Goal: Navigation & Orientation: Find specific page/section

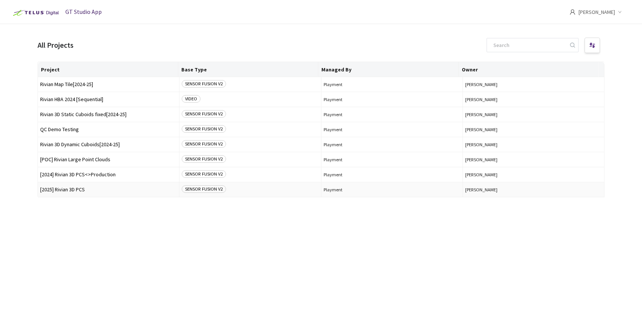
click at [100, 188] on span "[2025] Rivian 3D PCS" at bounding box center [108, 190] width 137 height 6
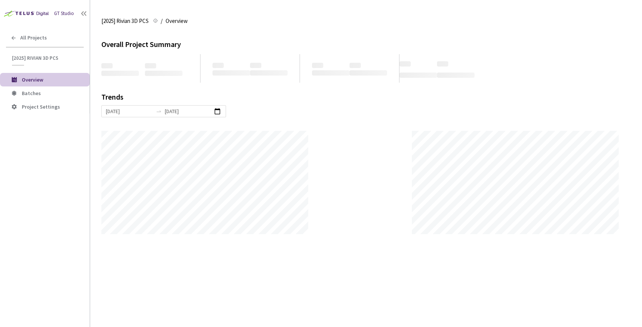
scroll to position [327, 642]
click at [68, 91] on span "Batches" at bounding box center [53, 93] width 62 height 6
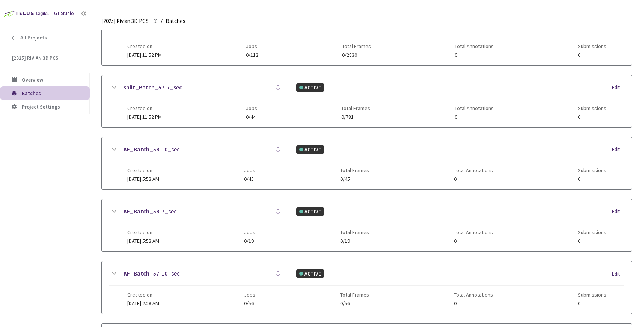
scroll to position [321, 0]
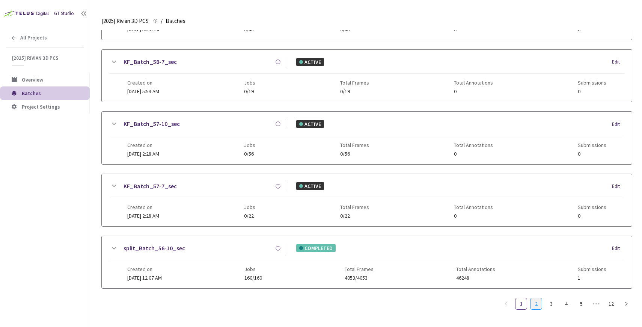
click at [540, 298] on link "2" at bounding box center [536, 303] width 11 height 11
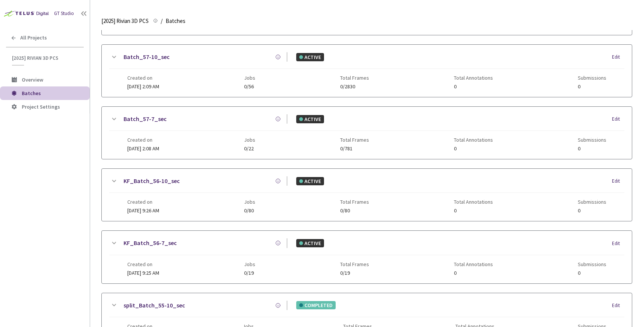
scroll to position [315, 0]
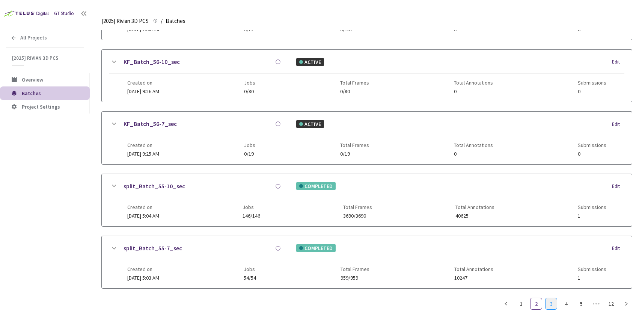
click at [550, 301] on link "3" at bounding box center [551, 303] width 11 height 11
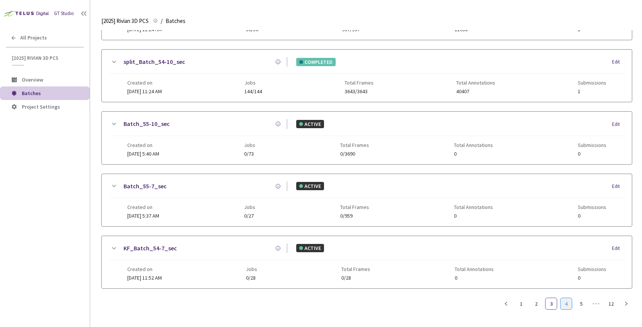
click at [565, 304] on link "4" at bounding box center [566, 303] width 11 height 11
click at [578, 304] on link "6" at bounding box center [581, 303] width 11 height 11
click at [578, 304] on link "8" at bounding box center [581, 303] width 11 height 11
click at [578, 304] on link "10" at bounding box center [581, 303] width 11 height 11
click at [567, 307] on link "9" at bounding box center [566, 303] width 11 height 11
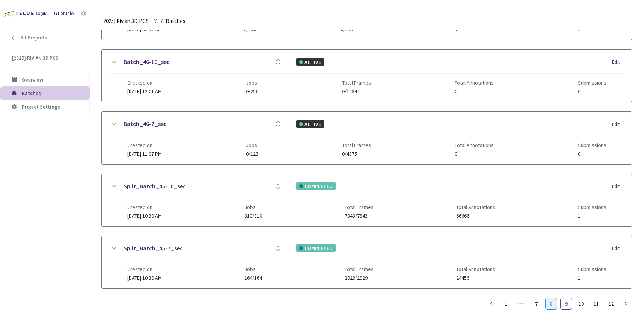
click at [554, 305] on link "8" at bounding box center [551, 303] width 11 height 11
click at [536, 303] on link "7" at bounding box center [536, 303] width 11 height 11
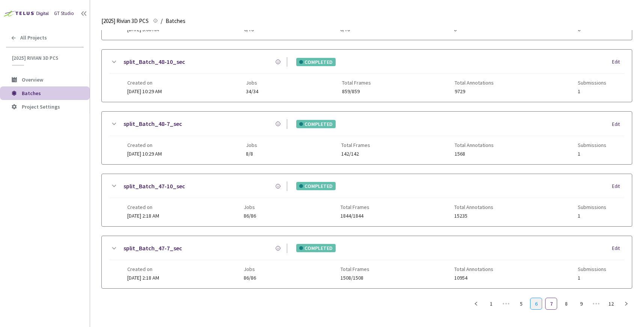
click at [537, 304] on link "6" at bounding box center [536, 303] width 11 height 11
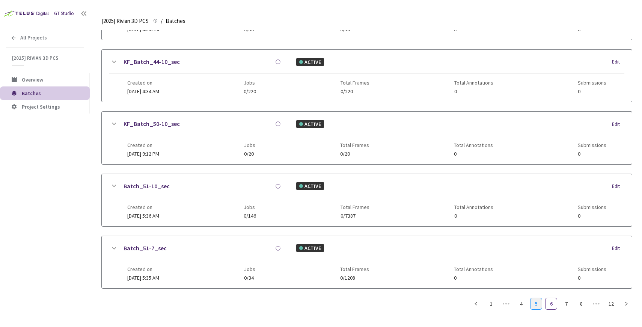
click at [539, 306] on link "5" at bounding box center [536, 303] width 11 height 11
click at [540, 302] on link "4" at bounding box center [536, 303] width 11 height 11
click at [537, 306] on link "3" at bounding box center [536, 303] width 11 height 11
click at [535, 302] on link "2" at bounding box center [536, 303] width 11 height 11
click at [520, 304] on link "1" at bounding box center [521, 303] width 11 height 11
